Goal: Find specific page/section: Find specific page/section

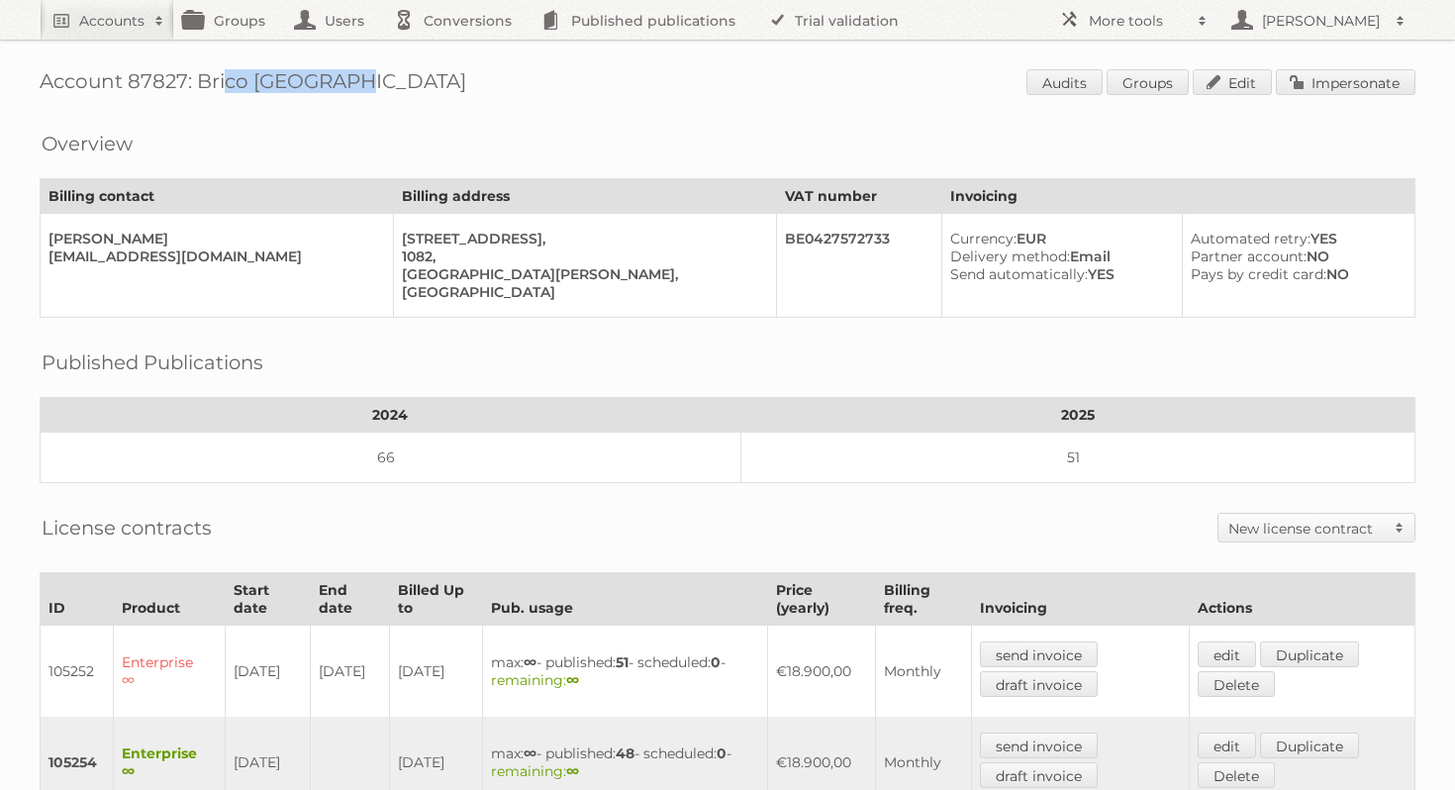
drag, startPoint x: 341, startPoint y: 87, endPoint x: 200, endPoint y: 83, distance: 141.6
click at [200, 83] on h1 "Account 87827: Brico [GEOGRAPHIC_DATA] Audits Groups Edit Impersonate" at bounding box center [728, 84] width 1376 height 30
copy h1 "Brico [GEOGRAPHIC_DATA]"
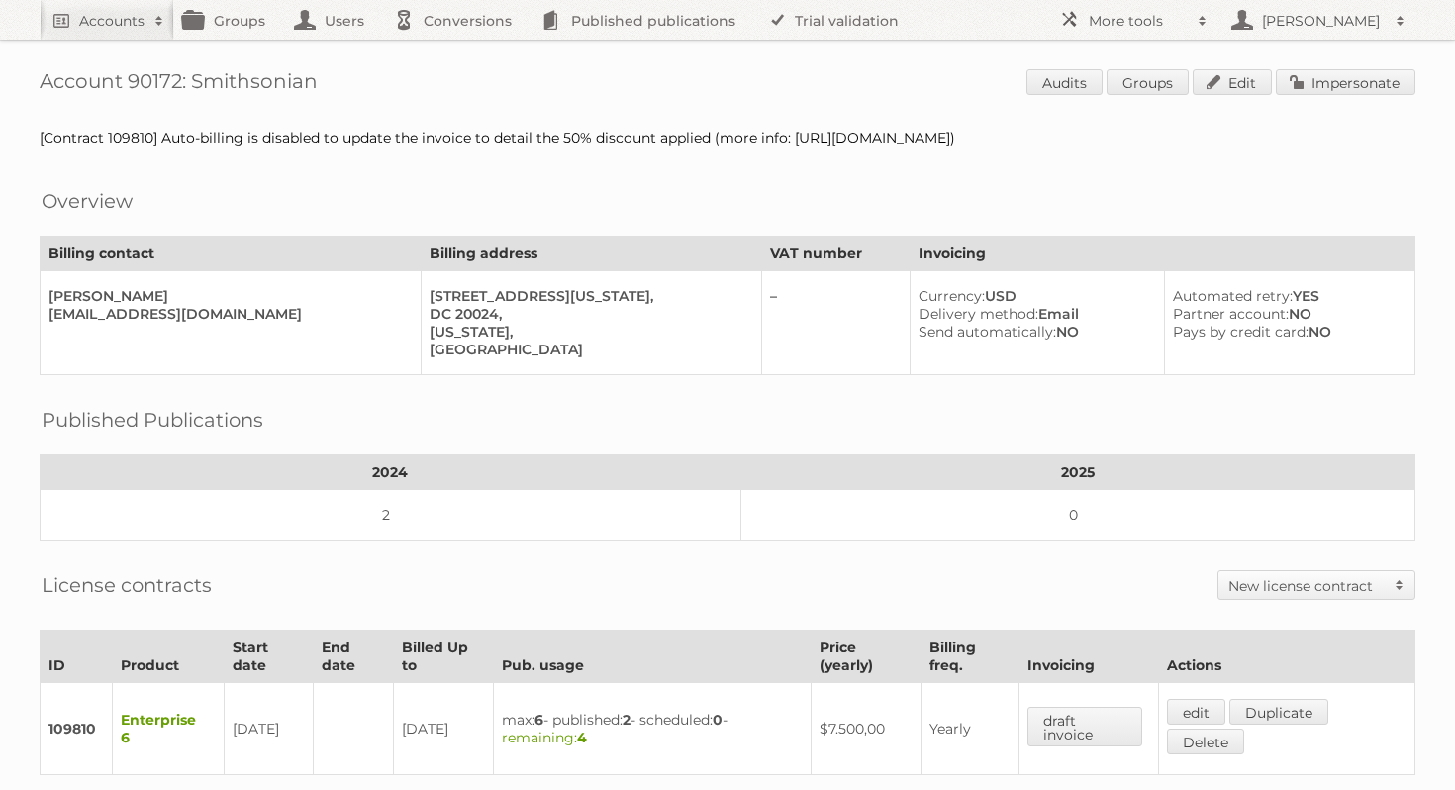
drag, startPoint x: 329, startPoint y: 84, endPoint x: 197, endPoint y: 82, distance: 131.6
click at [197, 82] on h1 "Account 90172: Smithsonian Audits Groups Edit Impersonate" at bounding box center [728, 84] width 1376 height 30
copy h1 "Smithsonian"
